Goal: Task Accomplishment & Management: Manage account settings

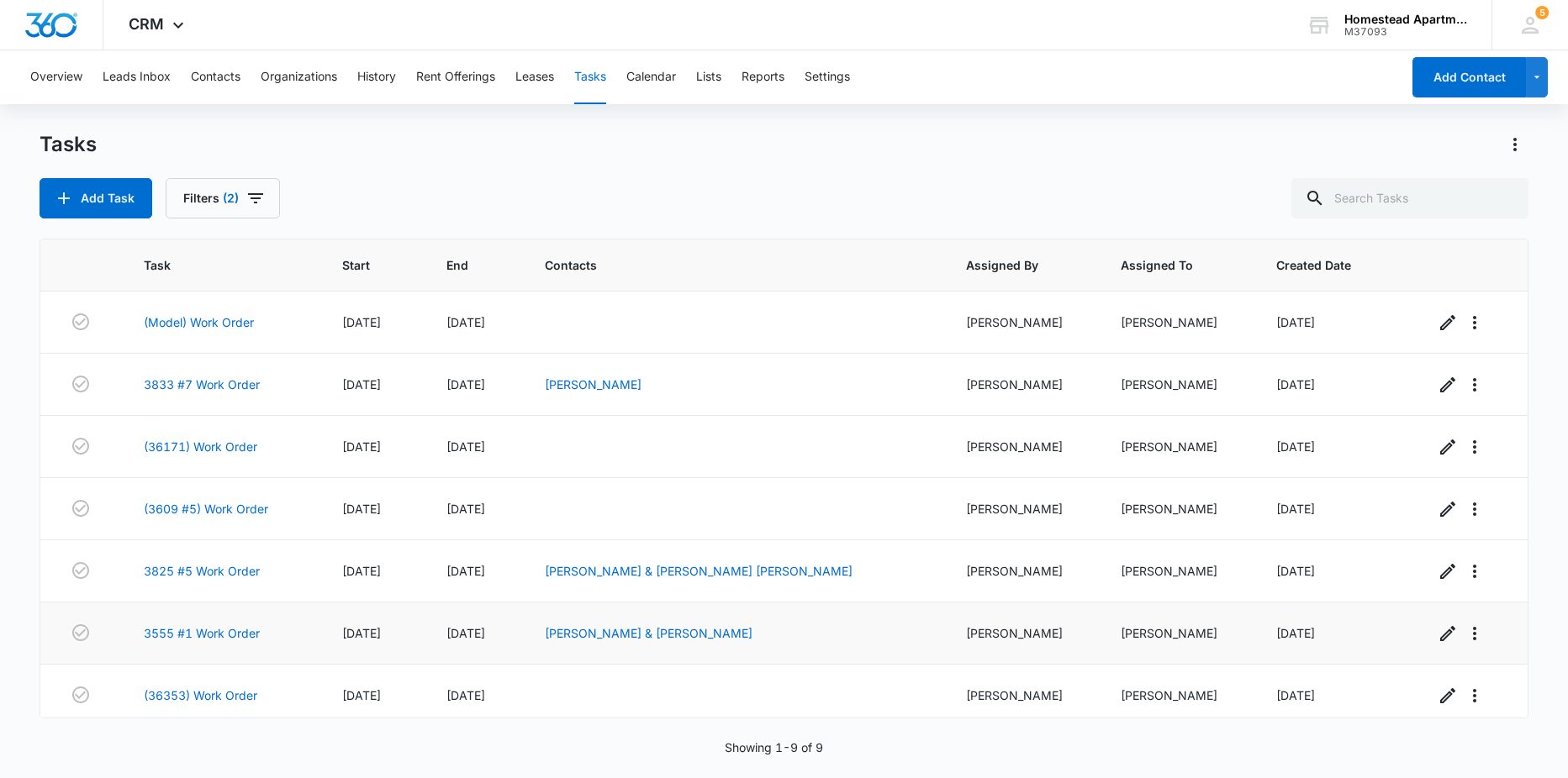
scroll to position [132, 0]
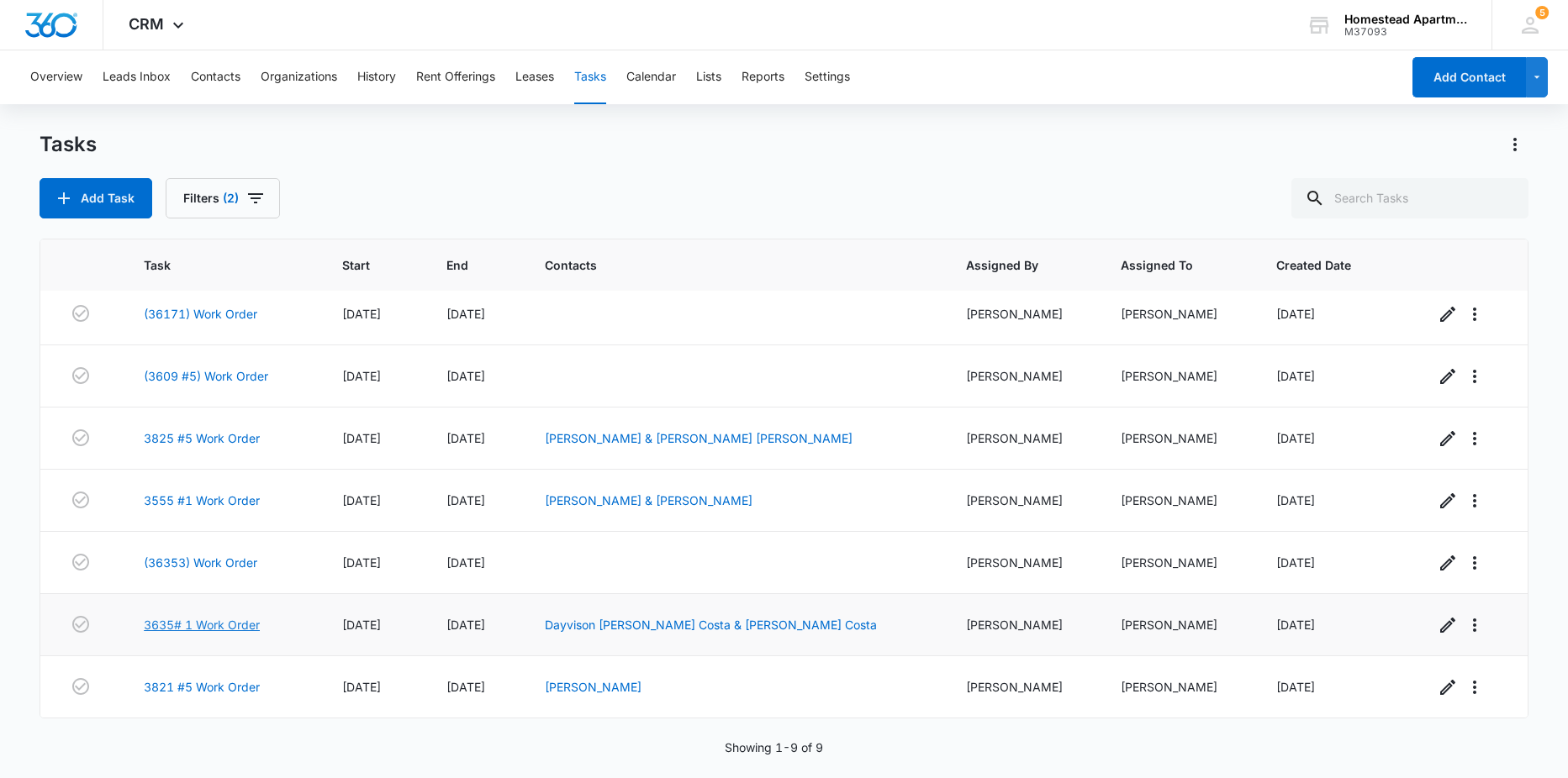
click at [166, 628] on link "3635# 1 Work Order" at bounding box center [201, 625] width 116 height 18
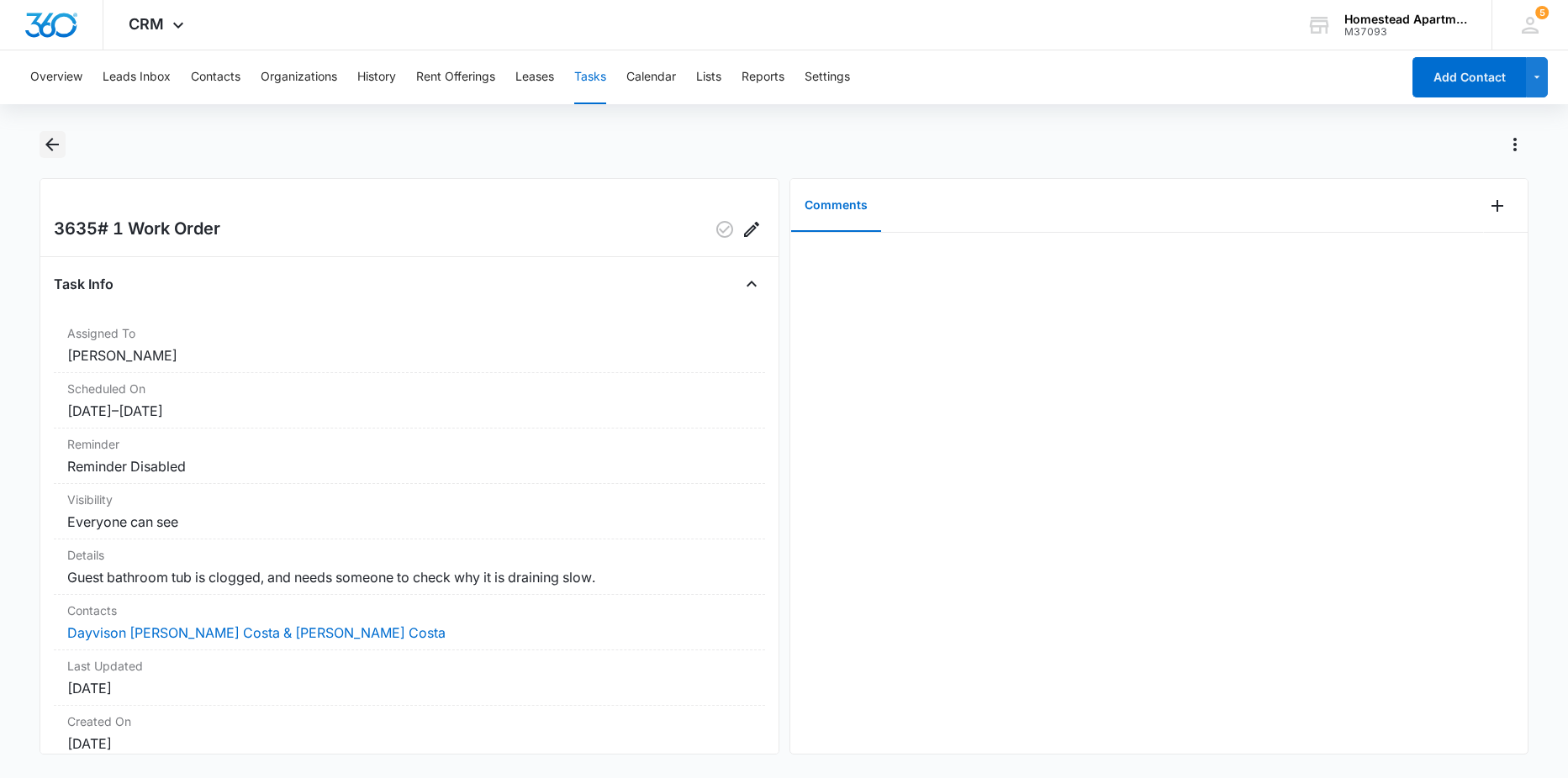
click at [53, 143] on icon "Back" at bounding box center [52, 144] width 20 height 20
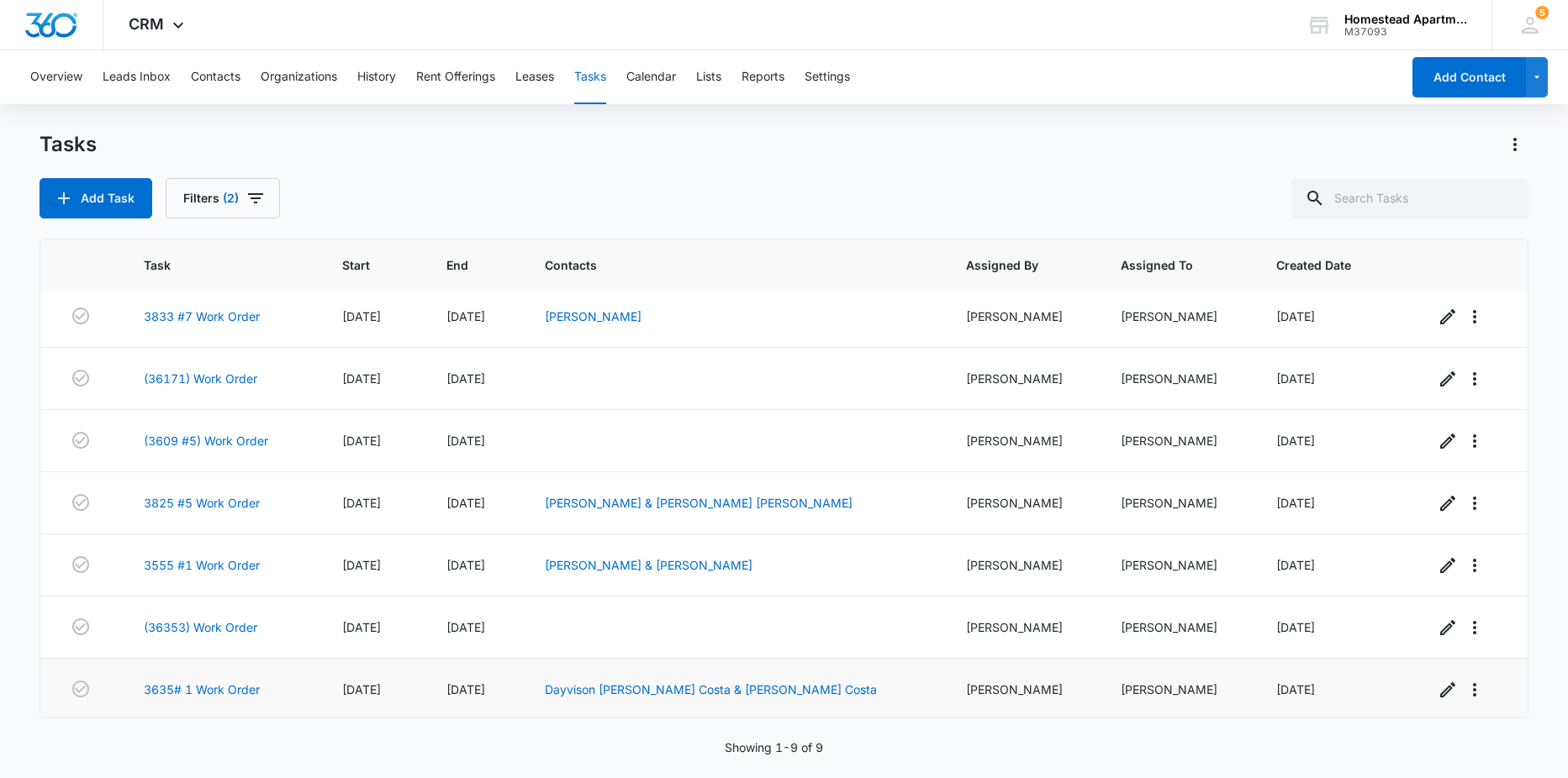
scroll to position [132, 0]
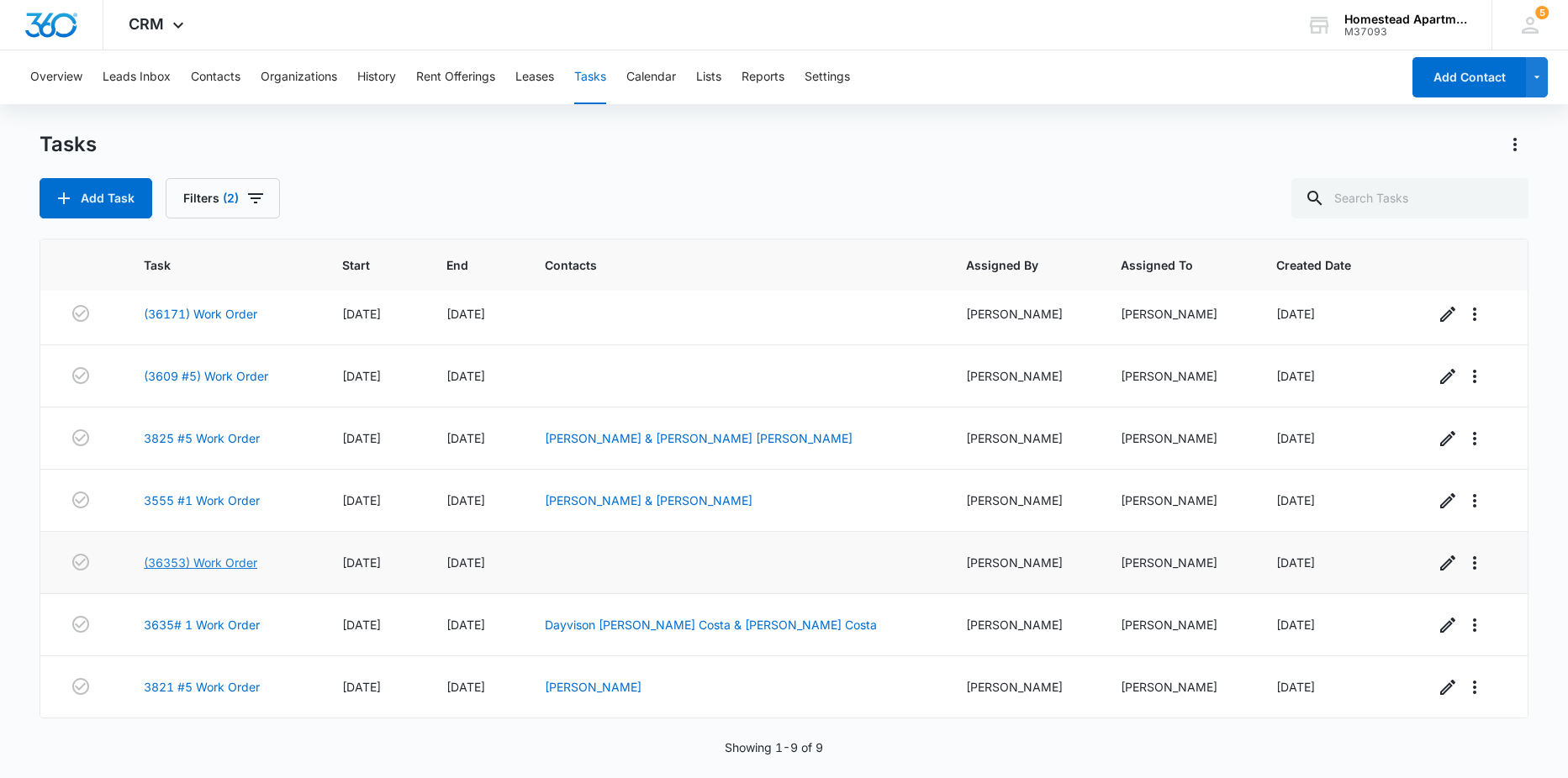
click at [197, 565] on link "(36353) Work Order" at bounding box center [200, 563] width 114 height 18
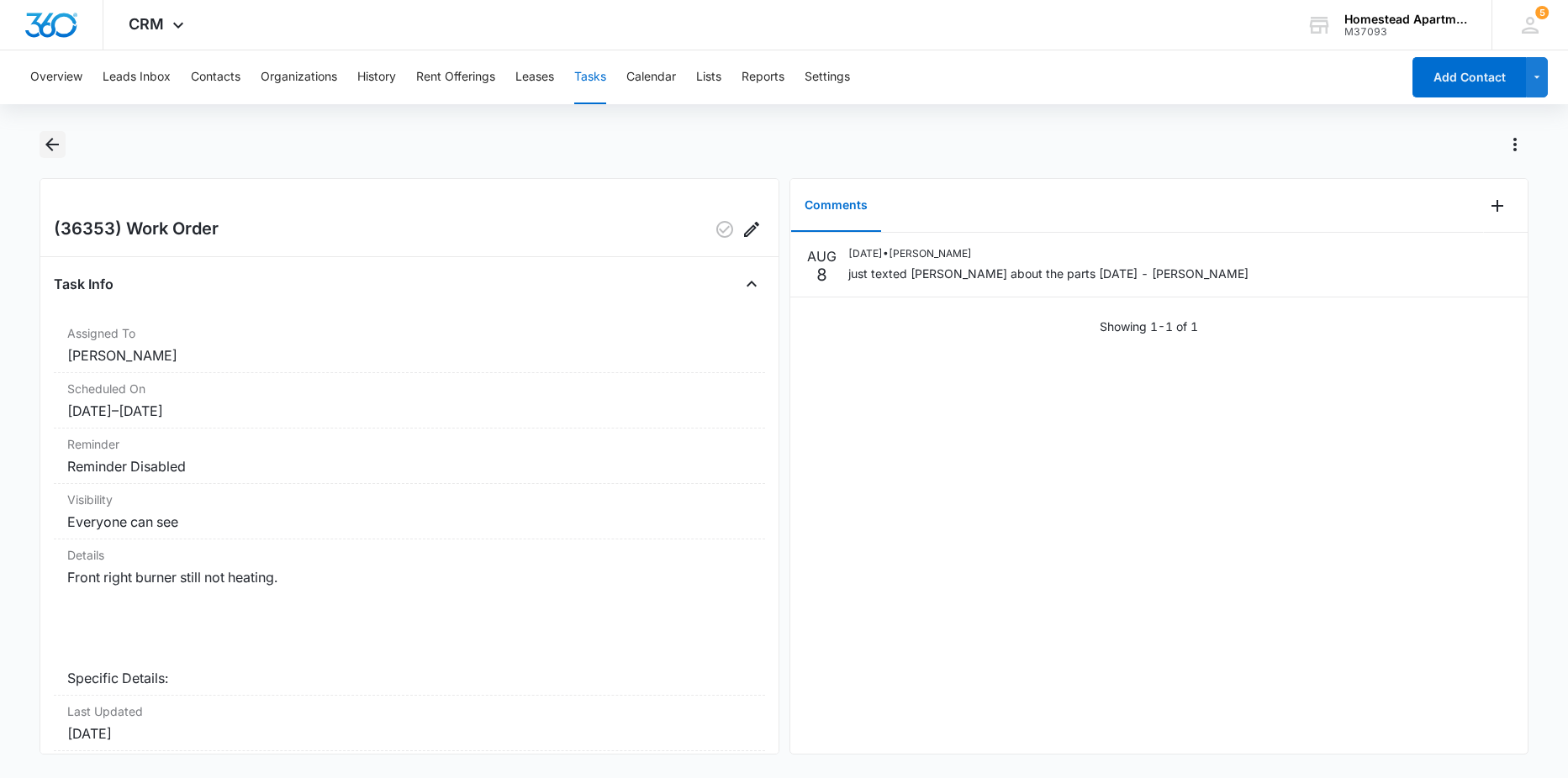
click at [54, 147] on icon "Back" at bounding box center [52, 144] width 20 height 20
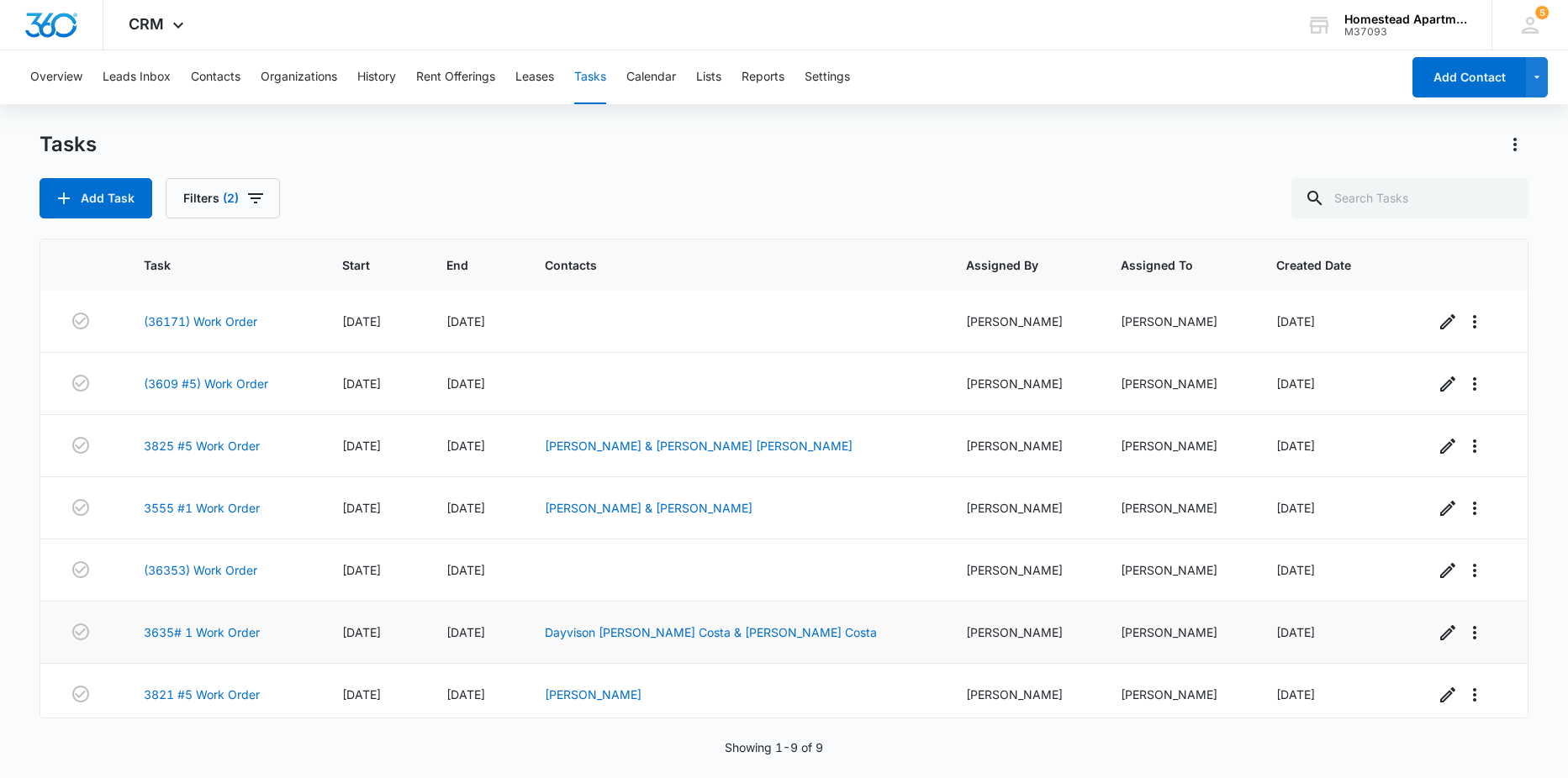
scroll to position [132, 0]
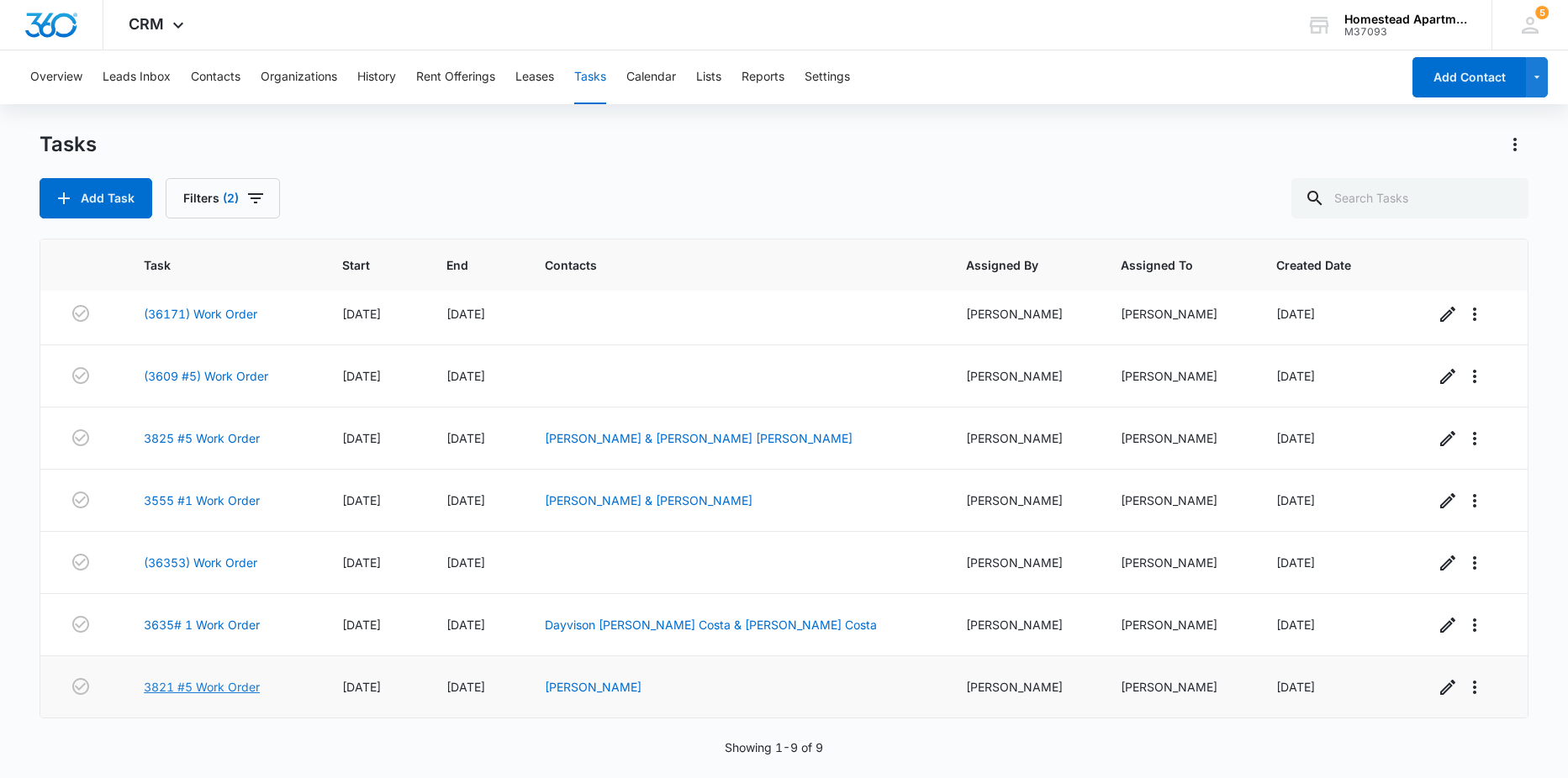
click at [190, 687] on link "3821 #5 Work Order" at bounding box center [201, 687] width 116 height 18
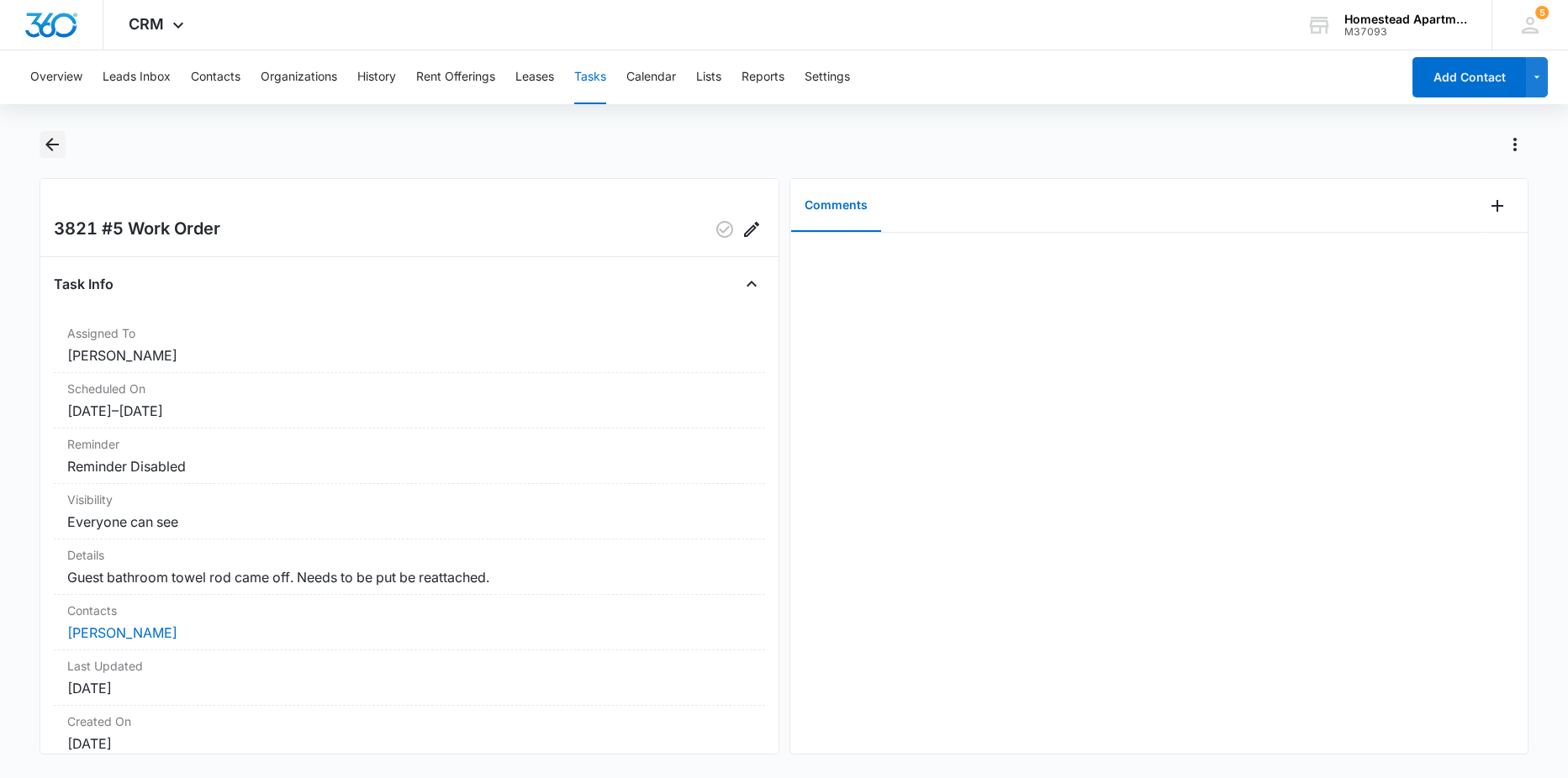
click at [52, 132] on div "Overview Leads Inbox Contacts Organizations History Rent Offerings Leases Tasks…" at bounding box center [784, 412] width 1568 height 724
click at [52, 140] on icon "Back" at bounding box center [52, 145] width 13 height 13
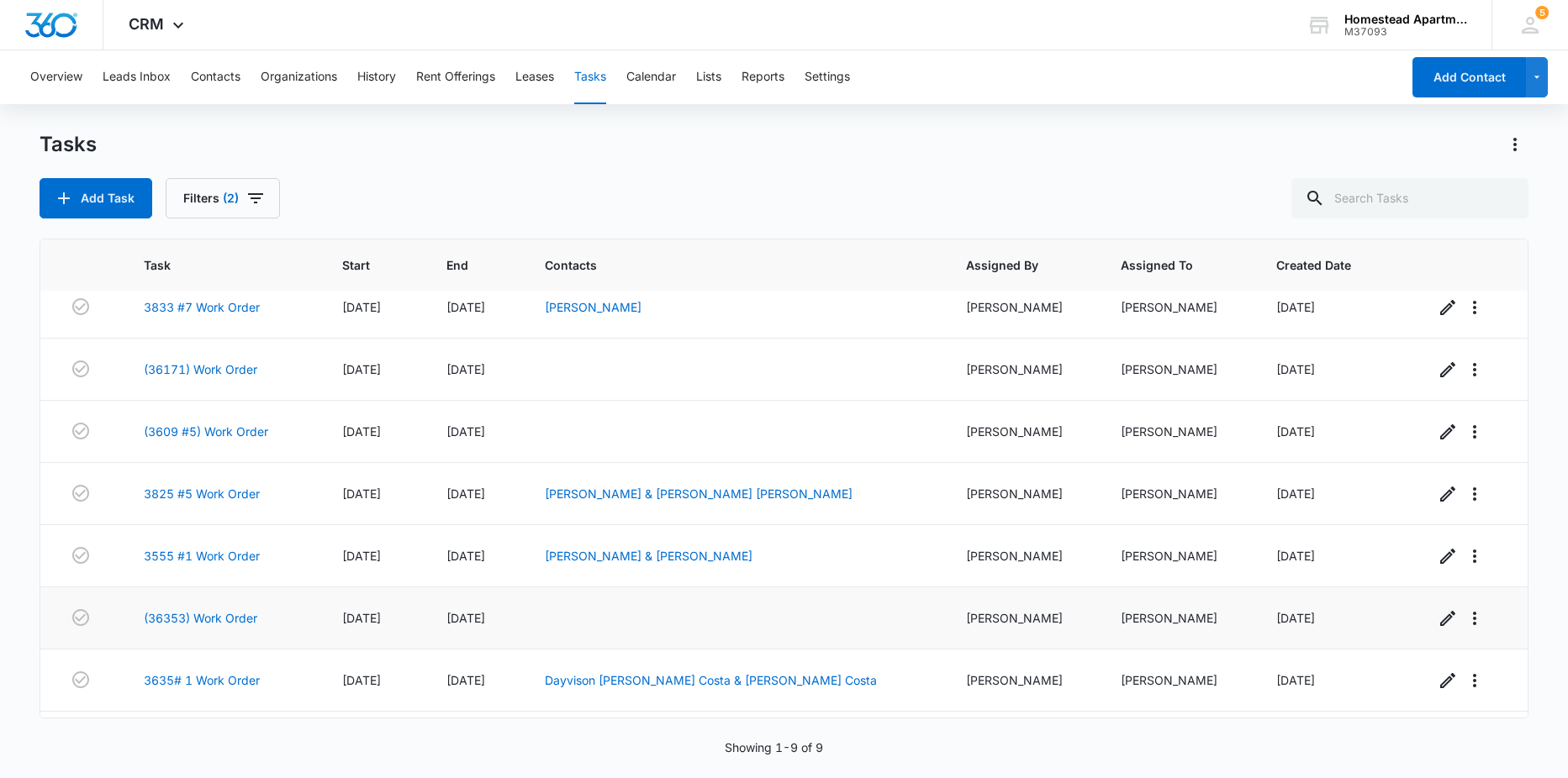
scroll to position [132, 0]
